Goal: Task Accomplishment & Management: Manage account settings

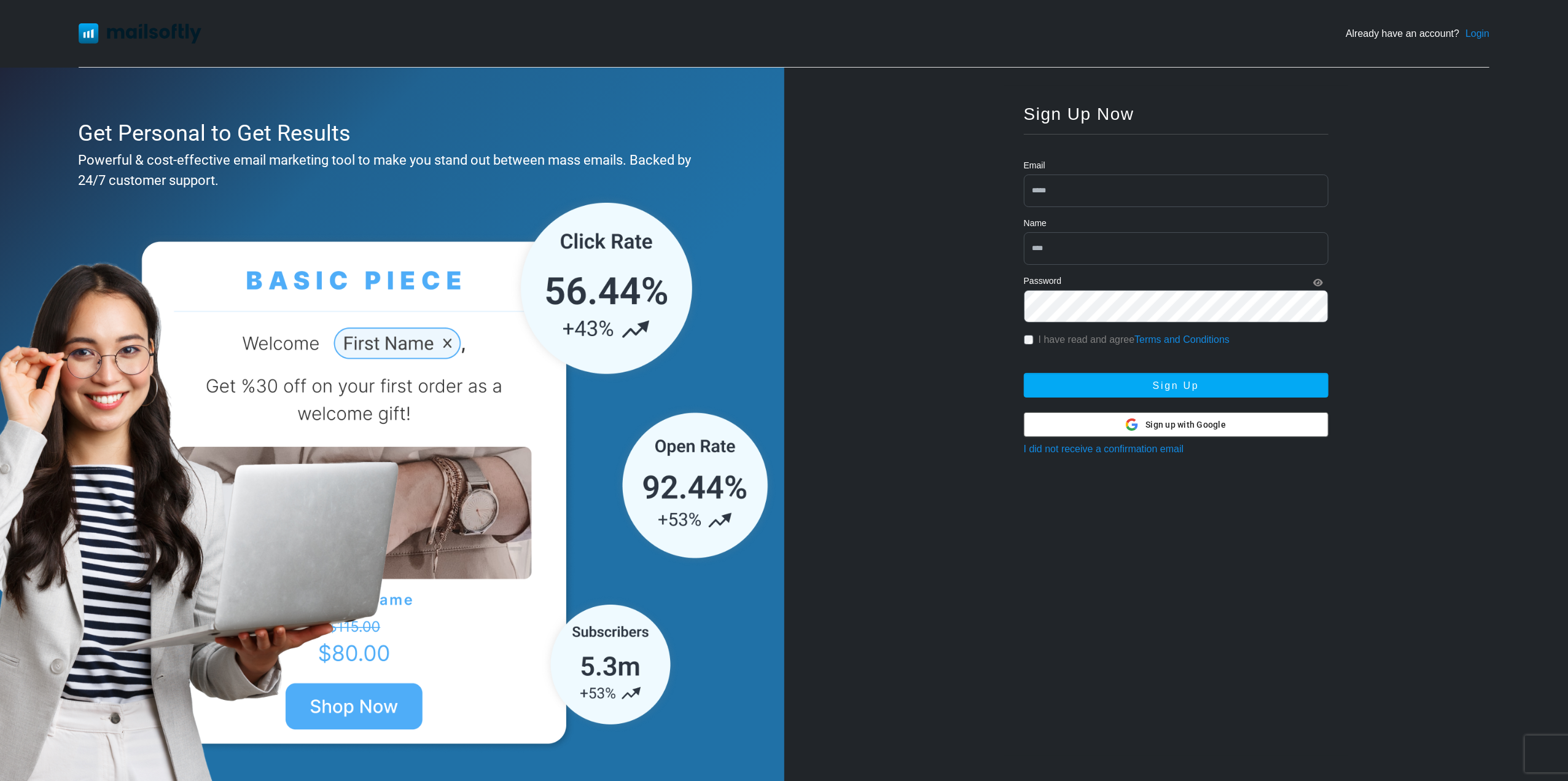
click at [1158, 428] on span "Sign up with Google" at bounding box center [1186, 425] width 81 height 13
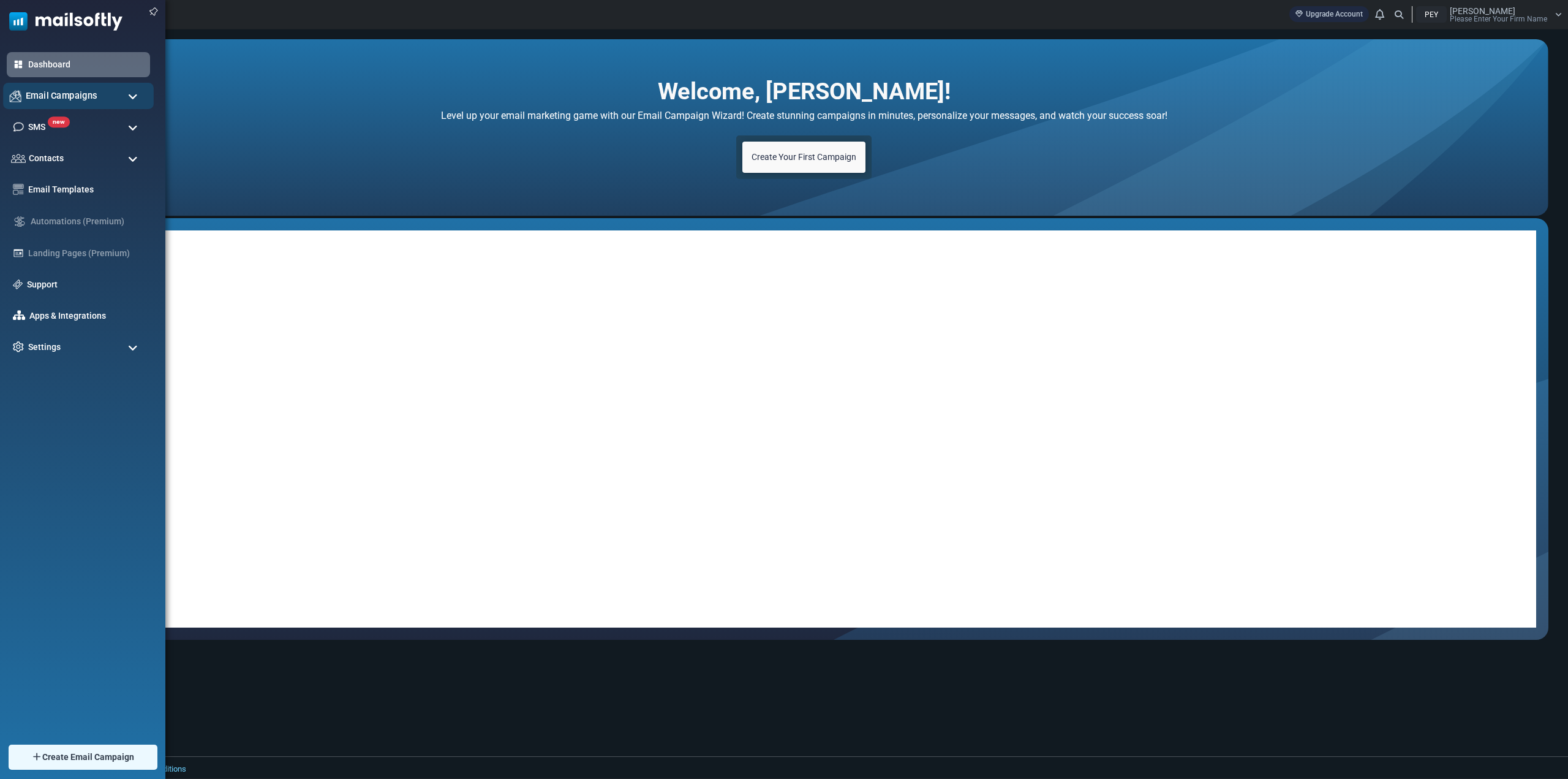
click at [65, 93] on span "Email Campaigns" at bounding box center [61, 96] width 72 height 14
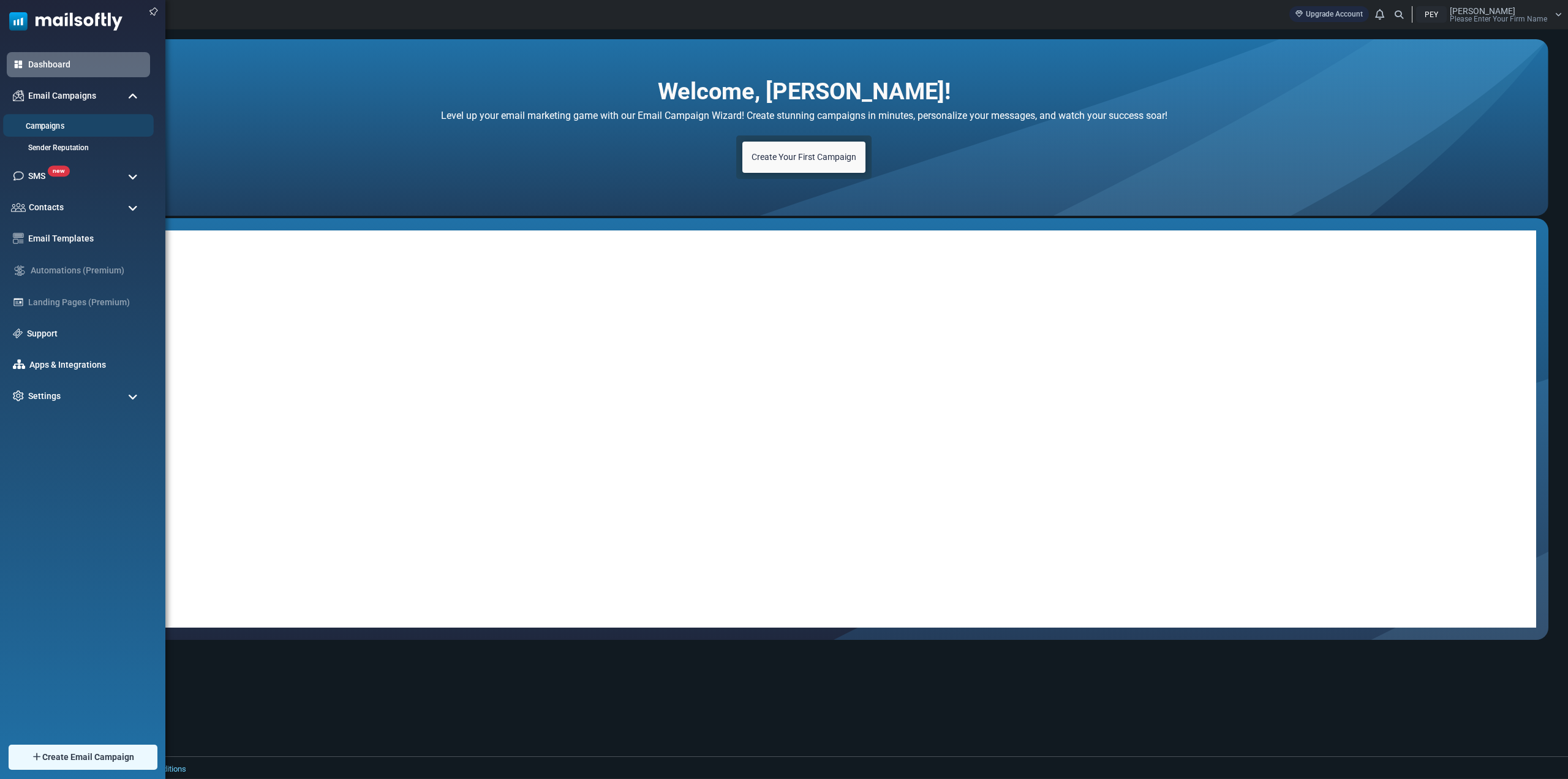
click at [55, 125] on link "Campaigns" at bounding box center [76, 126] width 147 height 12
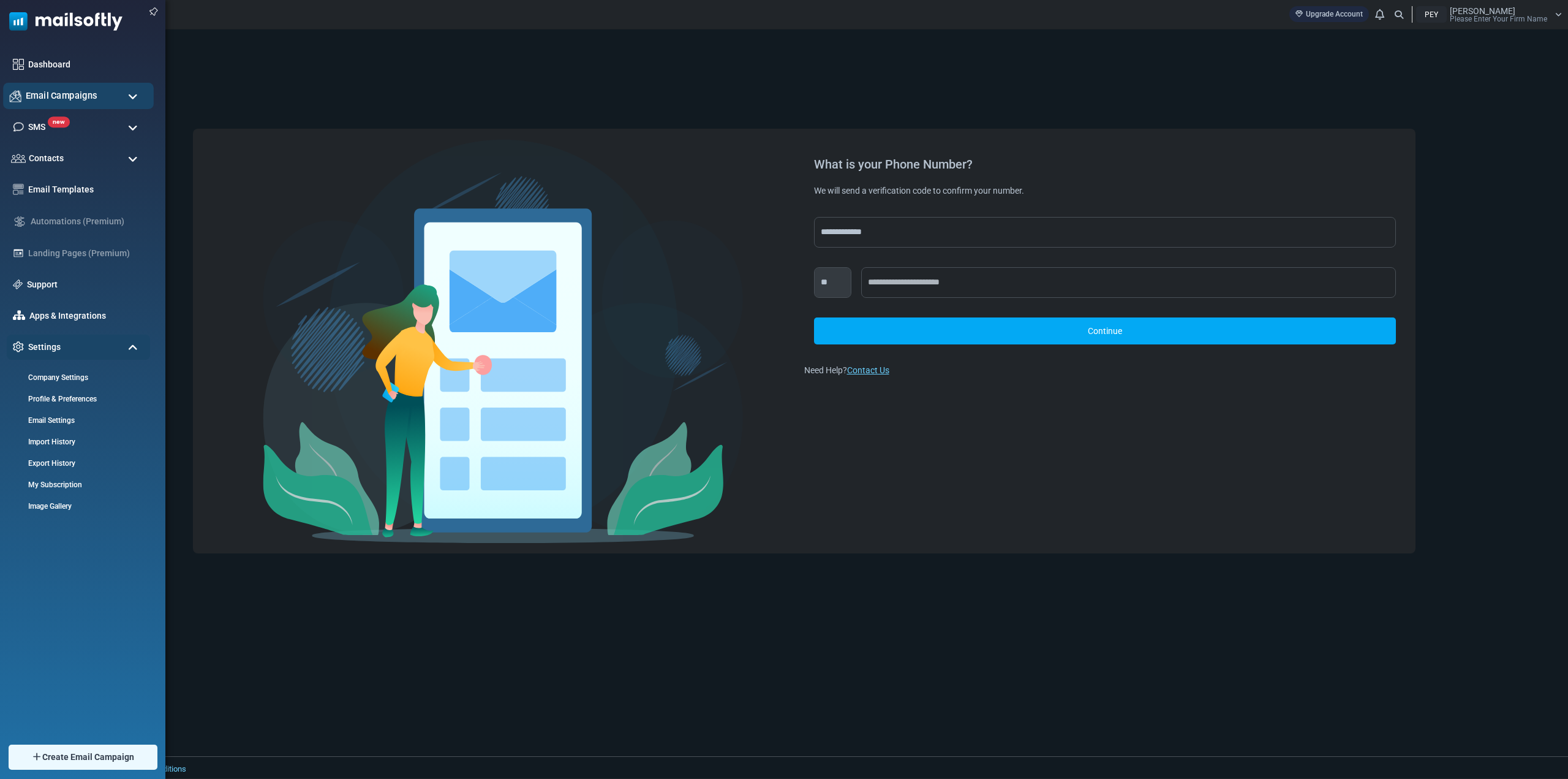
click at [140, 99] on div "Email Campaigns" at bounding box center [78, 96] width 151 height 26
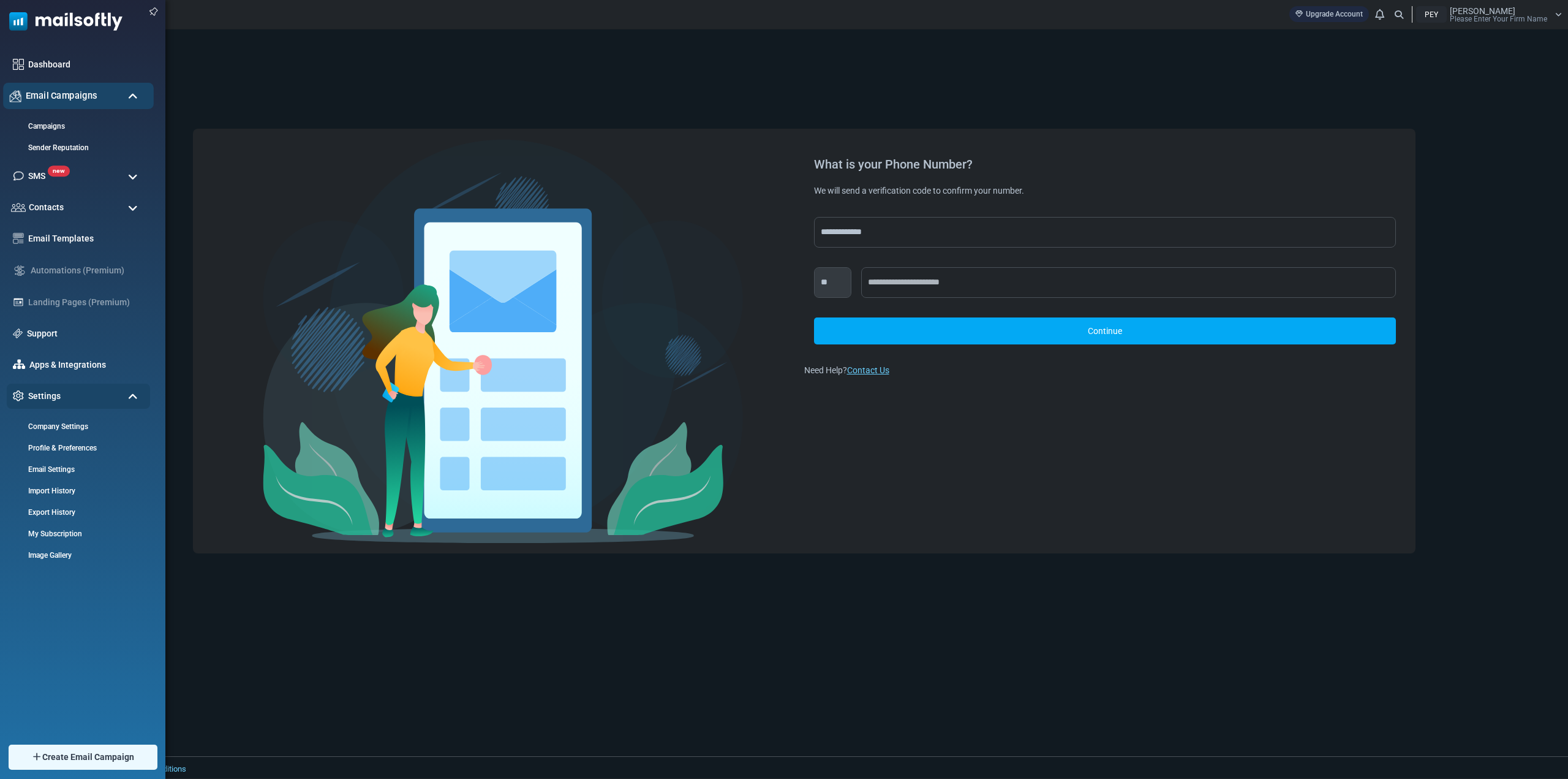
click at [140, 99] on div "Email Campaigns" at bounding box center [78, 96] width 151 height 26
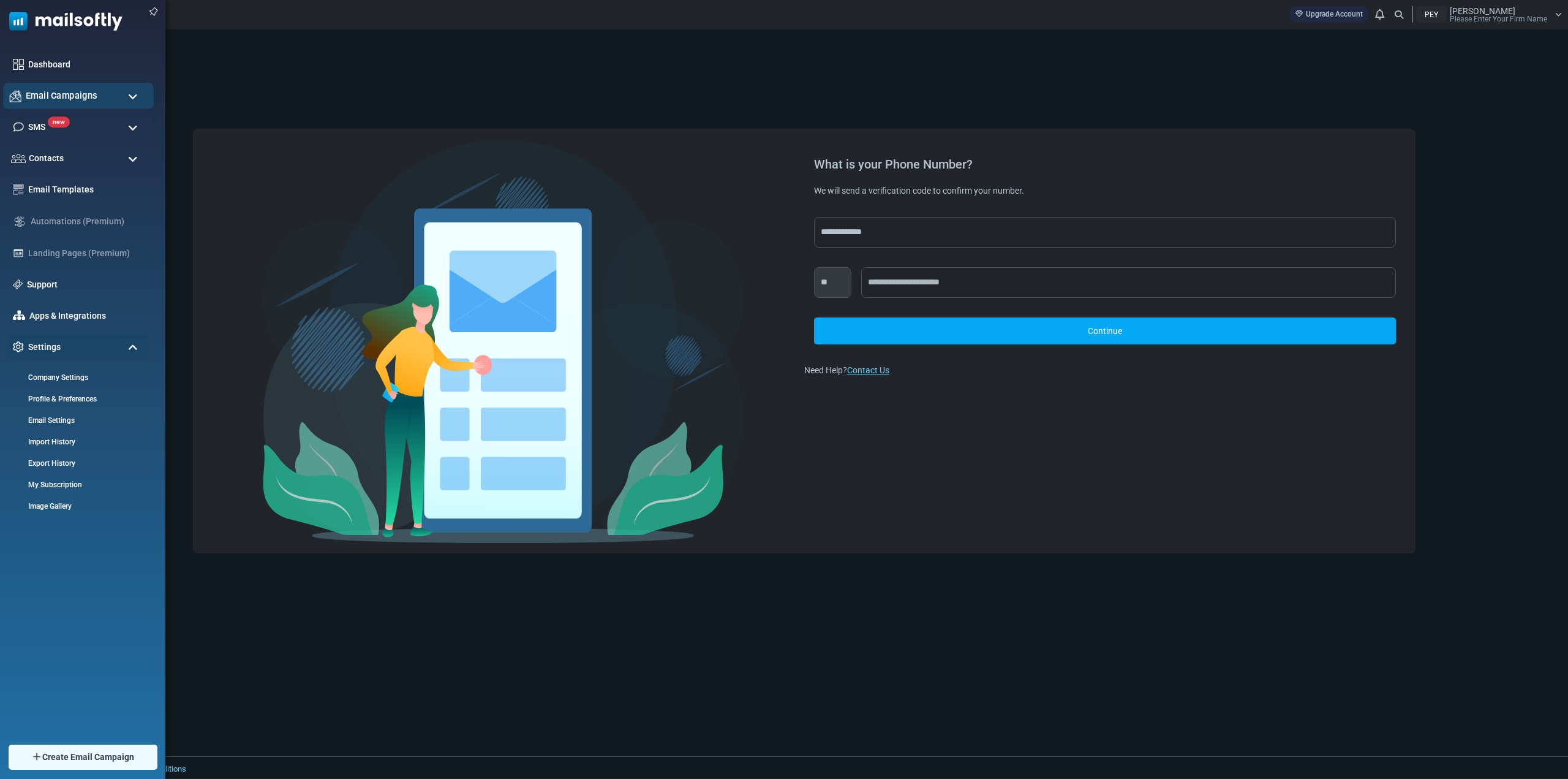
click at [140, 99] on div "Email Campaigns" at bounding box center [78, 96] width 151 height 26
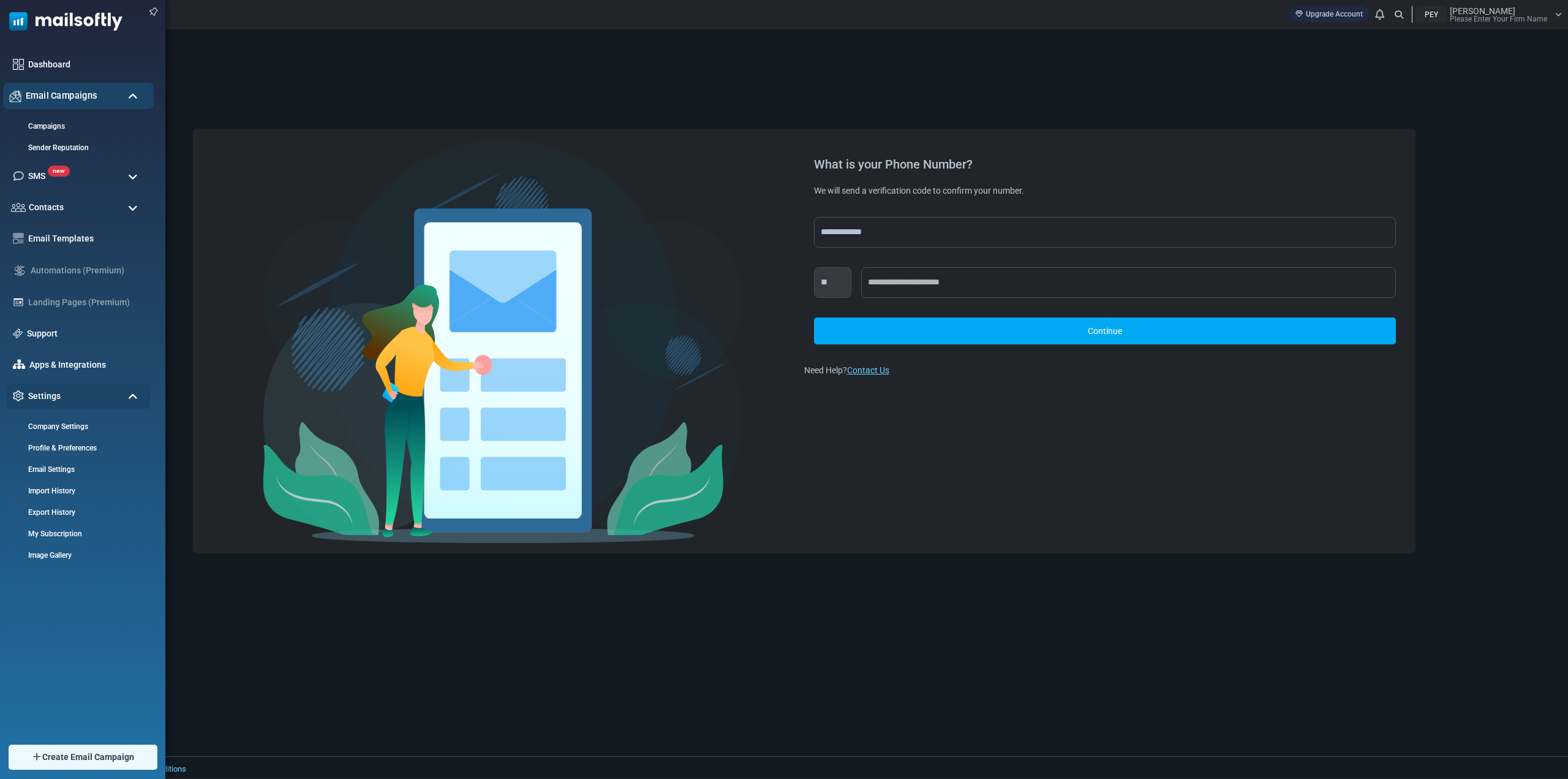
click at [140, 99] on div "Email Campaigns" at bounding box center [78, 96] width 151 height 26
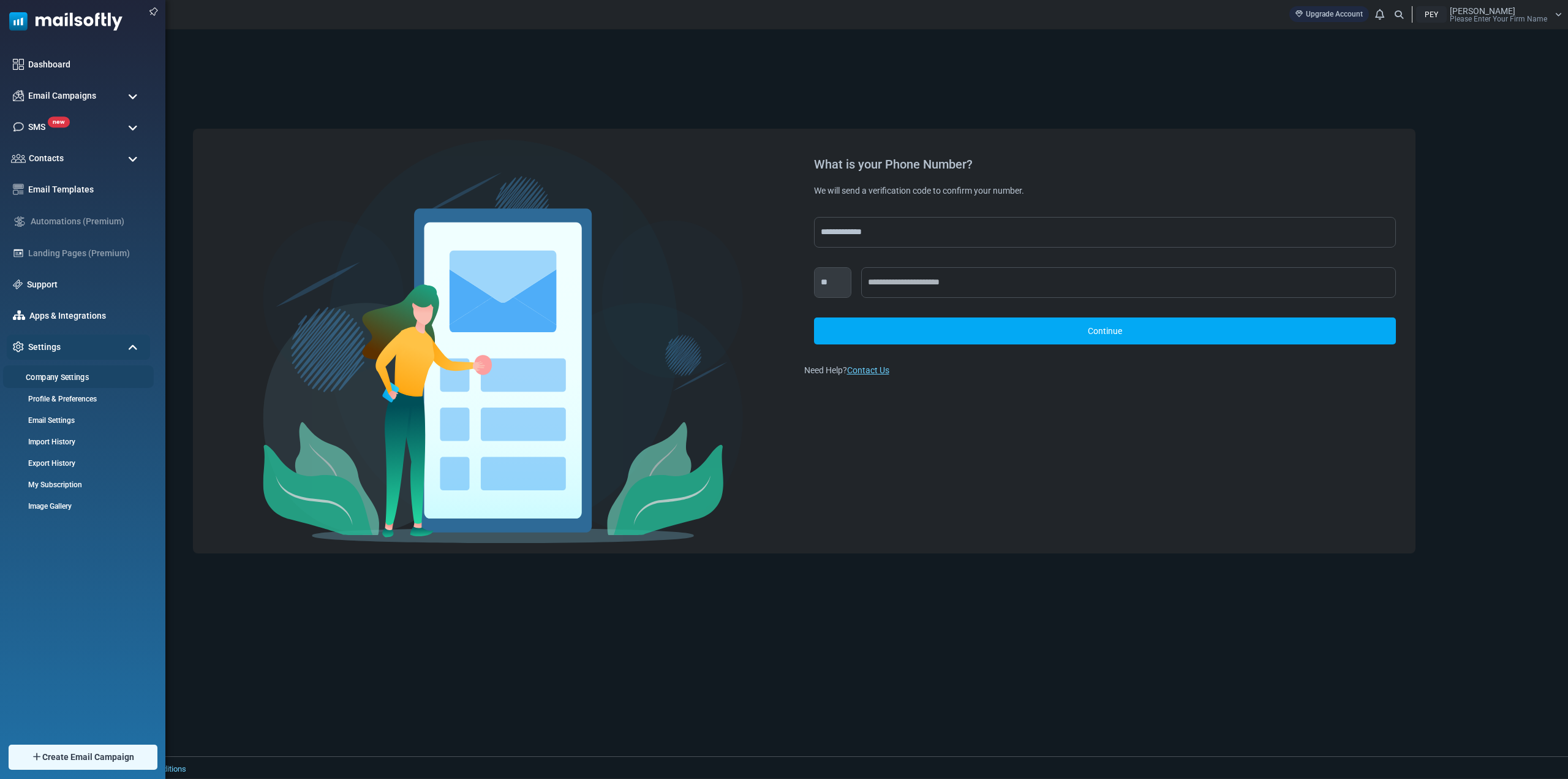
click at [69, 378] on link "Company Settings" at bounding box center [76, 377] width 147 height 12
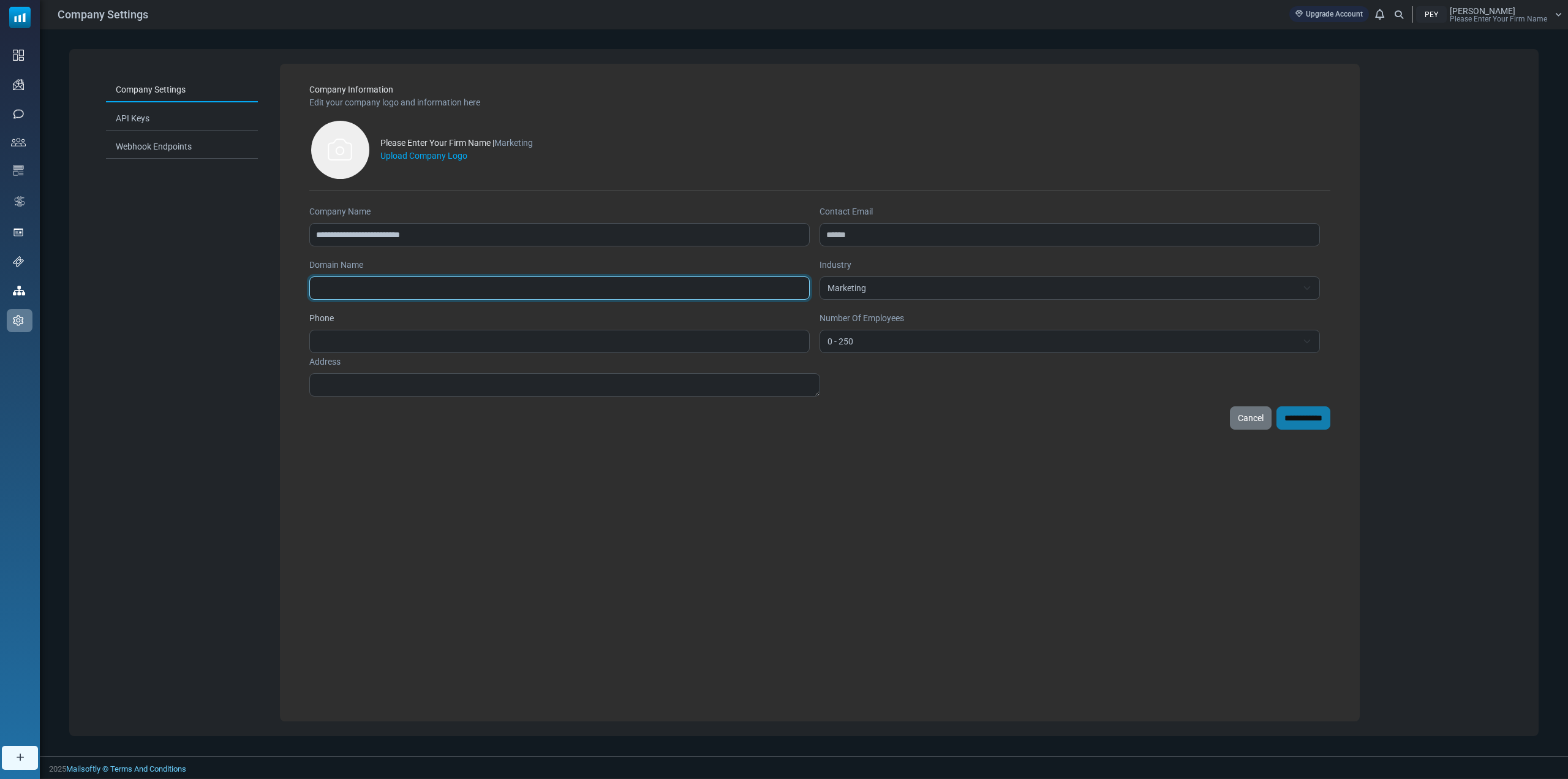
click at [429, 286] on input "Domain Name" at bounding box center [559, 288] width 500 height 23
click at [156, 112] on link "API Keys" at bounding box center [181, 119] width 152 height 24
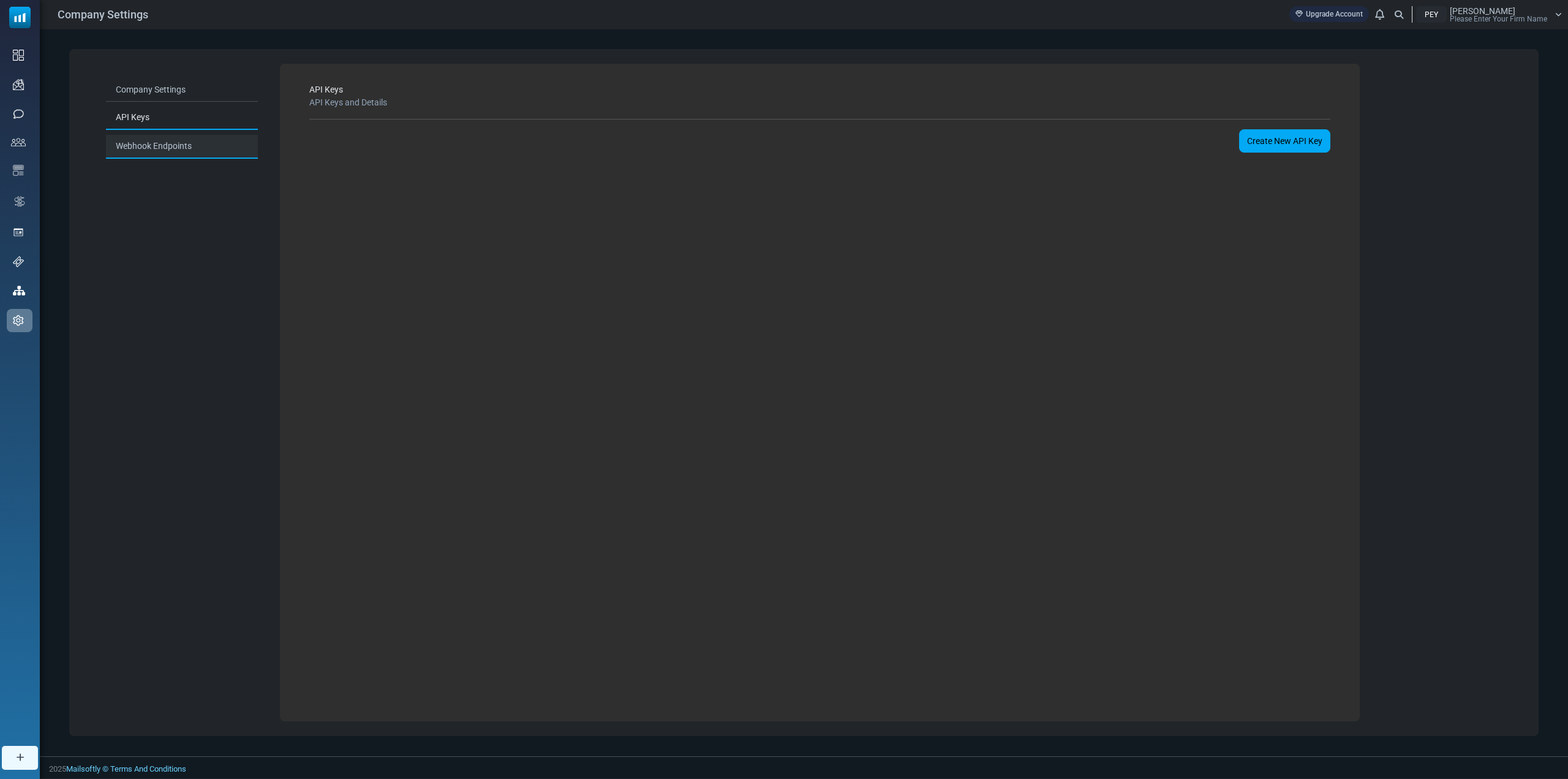
click at [159, 144] on link "Webhook Endpoints" at bounding box center [181, 146] width 152 height 24
click at [140, 117] on link "API Keys" at bounding box center [181, 118] width 152 height 24
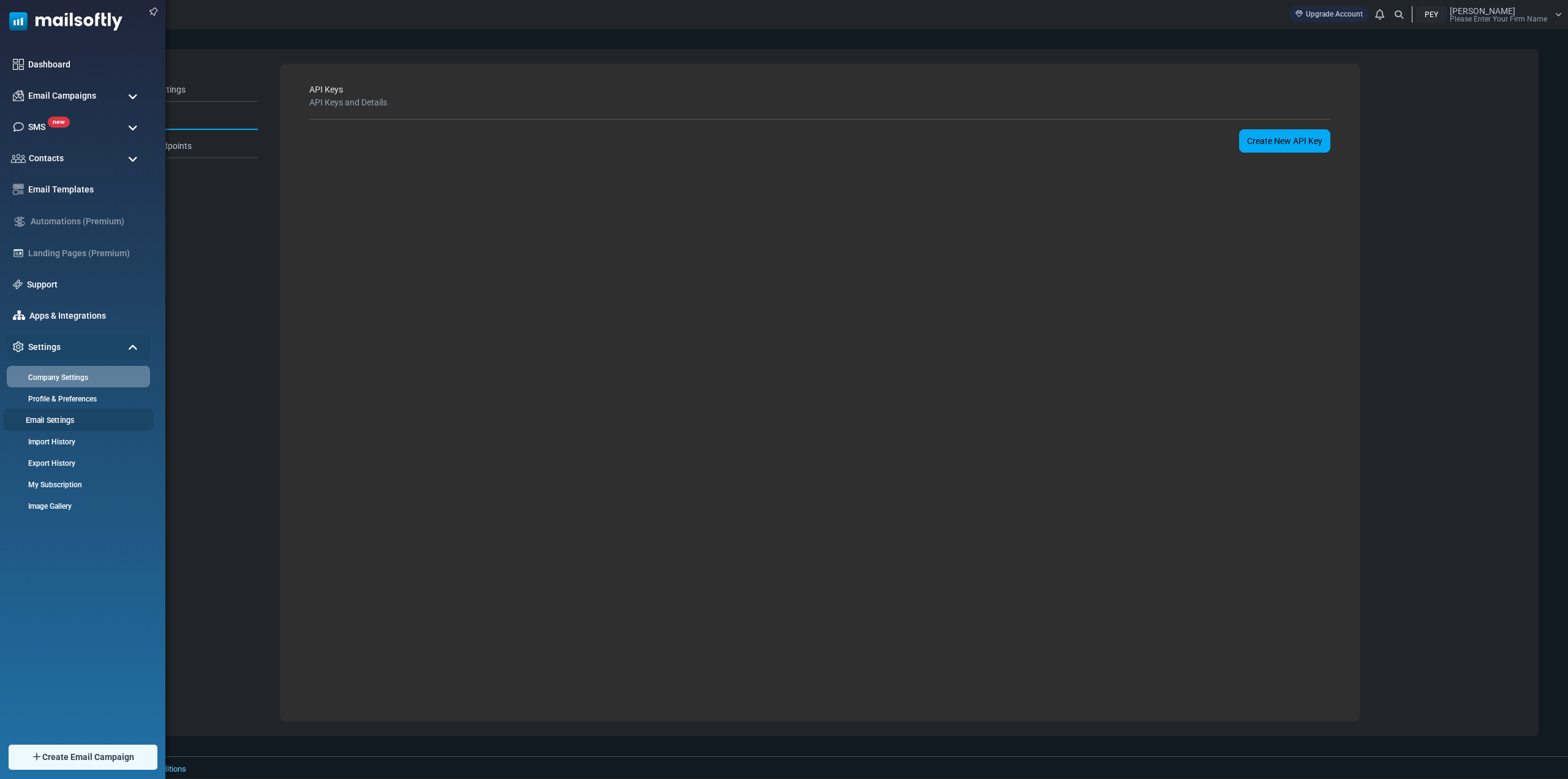
click at [59, 419] on link "Email Settings" at bounding box center [76, 420] width 147 height 12
